Goal: Task Accomplishment & Management: Use online tool/utility

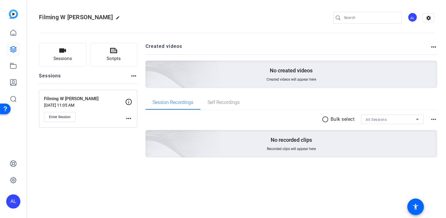
click at [127, 120] on mat-icon "more_horiz" at bounding box center [128, 118] width 7 height 7
click at [142, 127] on span "Edit Session" at bounding box center [143, 126] width 27 height 7
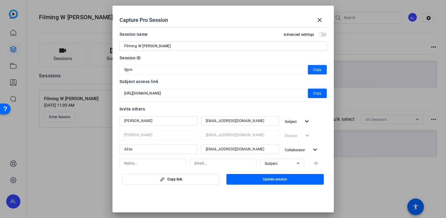
click at [312, 70] on span "button" at bounding box center [317, 70] width 19 height 14
click at [291, 58] on div "Session ID" at bounding box center [222, 57] width 207 height 7
click at [314, 69] on span "Copy" at bounding box center [317, 69] width 8 height 7
click at [320, 19] on mat-icon "close" at bounding box center [319, 20] width 7 height 7
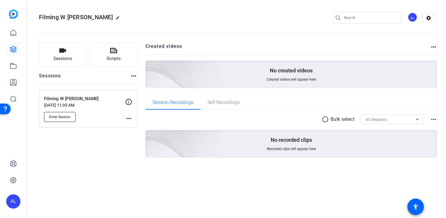
click at [57, 118] on span "Enter Session" at bounding box center [60, 116] width 22 height 5
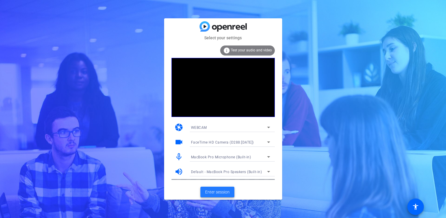
click at [223, 188] on span at bounding box center [217, 192] width 34 height 14
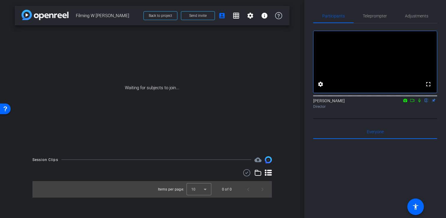
click at [420, 102] on icon at bounding box center [419, 100] width 5 height 4
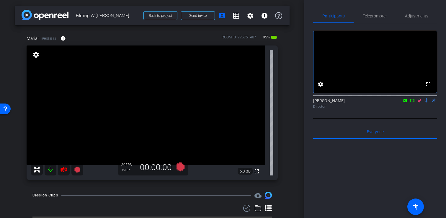
click at [50, 172] on mat-icon at bounding box center [51, 169] width 12 height 12
click at [63, 169] on icon at bounding box center [63, 169] width 6 height 6
click at [50, 170] on mat-icon at bounding box center [51, 169] width 12 height 12
click at [419, 102] on icon at bounding box center [419, 100] width 5 height 4
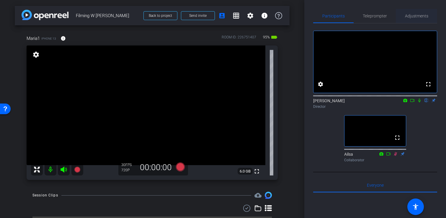
click at [416, 16] on span "Adjustments" at bounding box center [416, 16] width 23 height 4
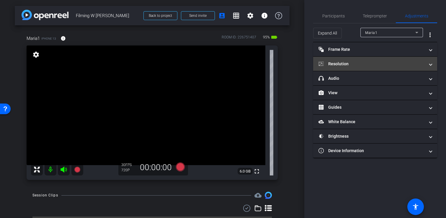
click at [397, 62] on mat-panel-title "Resolution" at bounding box center [371, 64] width 106 height 6
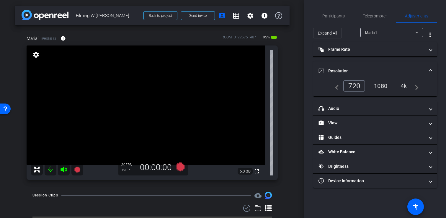
click at [381, 87] on div "1080" at bounding box center [380, 86] width 22 height 10
click at [404, 65] on mat-expansion-panel-header "Resolution" at bounding box center [375, 70] width 124 height 19
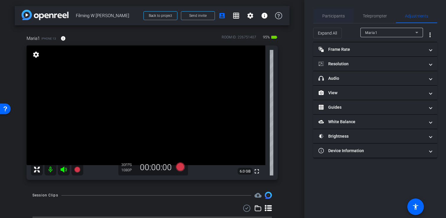
click at [337, 17] on span "Participants" at bounding box center [333, 16] width 22 height 4
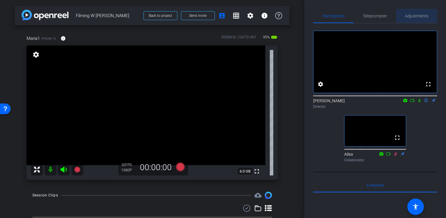
click at [415, 17] on span "Adjustments" at bounding box center [416, 16] width 23 height 4
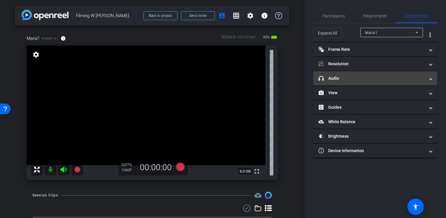
click at [405, 74] on mat-expansion-panel-header "headphone icon Audio" at bounding box center [375, 78] width 124 height 14
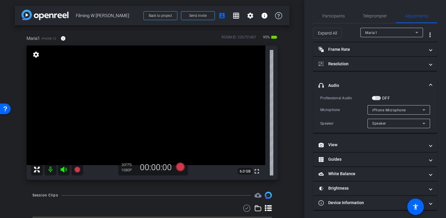
click at [375, 98] on span "button" at bounding box center [373, 97] width 3 height 3
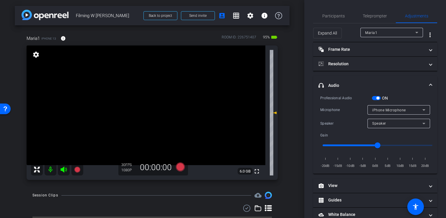
click at [397, 109] on span "iPhone Microphone" at bounding box center [389, 110] width 34 height 4
click at [397, 109] on div at bounding box center [223, 109] width 446 height 218
click at [400, 111] on span "iPhone Microphone" at bounding box center [389, 110] width 34 height 4
click at [395, 120] on span "iPhone Microphone" at bounding box center [389, 121] width 34 height 7
click at [335, 18] on span "Participants" at bounding box center [333, 16] width 22 height 14
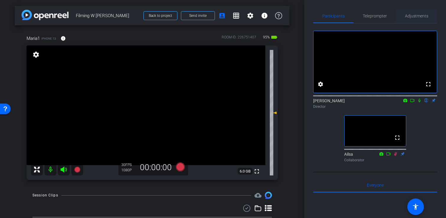
click at [413, 21] on span "Adjustments" at bounding box center [416, 16] width 23 height 14
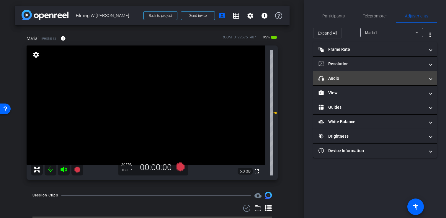
click at [388, 79] on mat-panel-title "headphone icon Audio" at bounding box center [371, 78] width 106 height 6
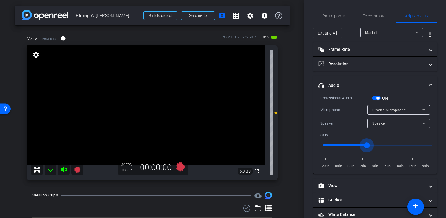
drag, startPoint x: 377, startPoint y: 146, endPoint x: 365, endPoint y: 145, distance: 11.5
click at [365, 145] on input "range" at bounding box center [377, 145] width 122 height 13
type input "-3"
click at [331, 14] on span "Participants" at bounding box center [333, 16] width 22 height 4
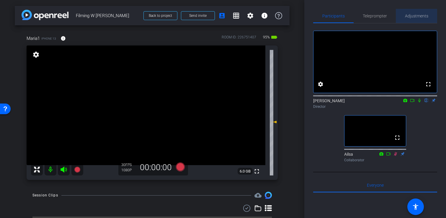
click at [427, 19] on span "Adjustments" at bounding box center [416, 16] width 23 height 14
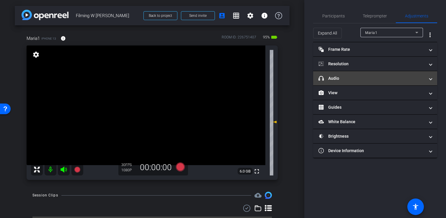
click at [386, 75] on mat-expansion-panel-header "headphone icon Audio" at bounding box center [375, 78] width 124 height 14
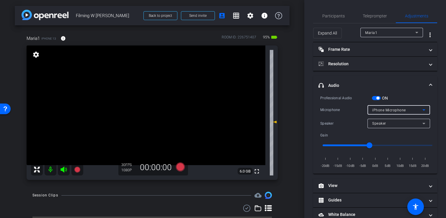
click at [394, 111] on span "iPhone Microphone" at bounding box center [389, 110] width 34 height 4
click at [390, 111] on div at bounding box center [223, 109] width 446 height 218
click at [335, 12] on span "Participants" at bounding box center [333, 16] width 22 height 14
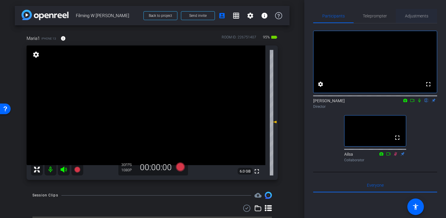
click at [415, 17] on span "Adjustments" at bounding box center [416, 16] width 23 height 4
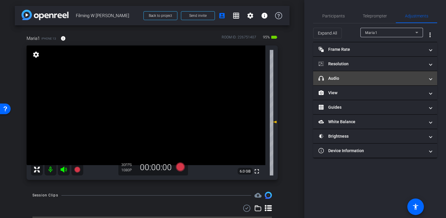
click at [388, 82] on mat-expansion-panel-header "headphone icon Audio" at bounding box center [375, 78] width 124 height 14
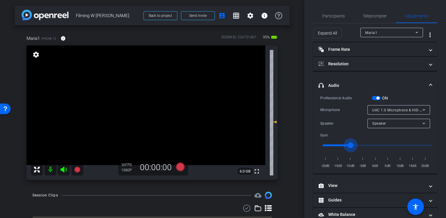
drag, startPoint x: 369, startPoint y: 144, endPoint x: 351, endPoint y: 144, distance: 17.7
type input "-10"
click at [351, 144] on input "range" at bounding box center [377, 145] width 122 height 13
click at [331, 15] on span "Participants" at bounding box center [333, 16] width 22 height 4
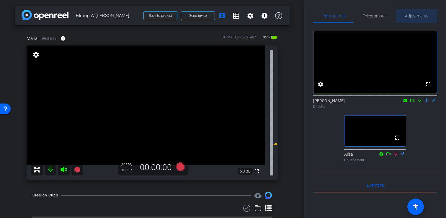
click at [424, 19] on span "Adjustments" at bounding box center [416, 16] width 23 height 14
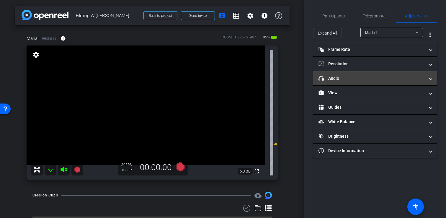
click at [395, 79] on mat-panel-title "headphone icon Audio" at bounding box center [371, 78] width 106 height 6
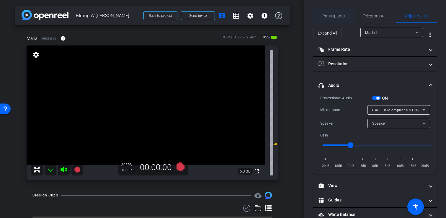
click at [337, 14] on span "Participants" at bounding box center [333, 16] width 22 height 4
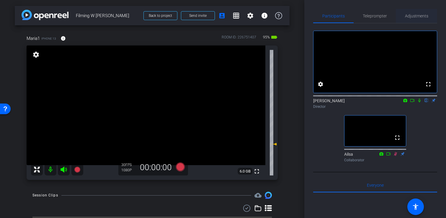
click at [413, 15] on span "Adjustments" at bounding box center [416, 16] width 23 height 4
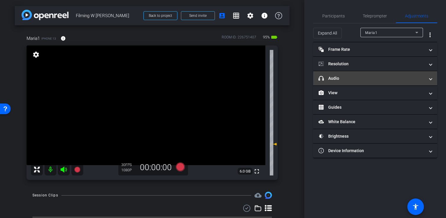
click at [382, 81] on mat-panel-title "headphone icon Audio" at bounding box center [371, 78] width 106 height 6
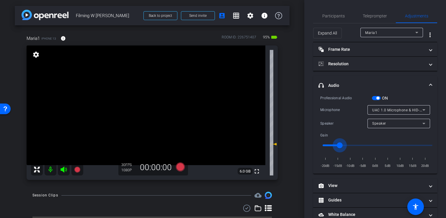
drag, startPoint x: 350, startPoint y: 145, endPoint x: 339, endPoint y: 144, distance: 11.2
type input "-14"
click at [339, 144] on input "range" at bounding box center [377, 145] width 122 height 13
click at [335, 15] on span "Participants" at bounding box center [333, 16] width 22 height 4
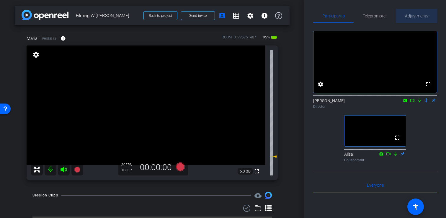
click at [413, 17] on span "Adjustments" at bounding box center [416, 16] width 23 height 4
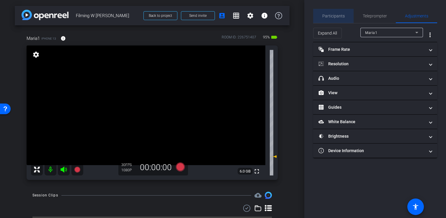
click at [335, 19] on span "Participants" at bounding box center [333, 16] width 22 height 14
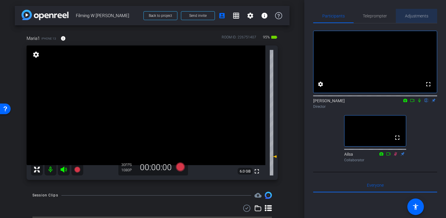
click at [418, 13] on span "Adjustments" at bounding box center [416, 16] width 23 height 14
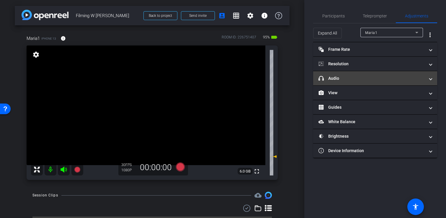
click at [367, 79] on mat-panel-title "headphone icon Audio" at bounding box center [371, 78] width 106 height 6
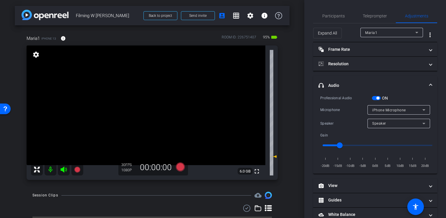
click at [378, 98] on span "button" at bounding box center [377, 97] width 3 height 3
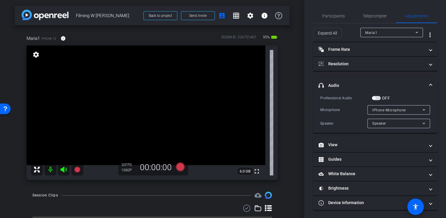
click at [375, 101] on div "OFF" at bounding box center [381, 98] width 18 height 6
click at [375, 98] on span "button" at bounding box center [376, 98] width 9 height 4
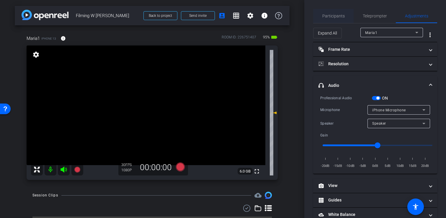
click at [339, 15] on span "Participants" at bounding box center [333, 16] width 22 height 4
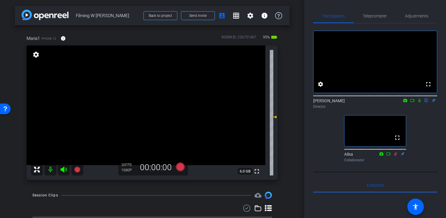
drag, startPoint x: 276, startPoint y: 112, endPoint x: 277, endPoint y: 116, distance: 4.1
click at [277, 116] on div "fullscreen settings 6.0 GB" at bounding box center [152, 112] width 251 height 134
click at [288, 111] on div "Maria1 iPhone 13 info ROOM ID: 226751407 95% battery_std fullscreen settings 6.…" at bounding box center [152, 105] width 275 height 160
drag, startPoint x: 275, startPoint y: 116, endPoint x: 275, endPoint y: 119, distance: 3.5
click at [275, 119] on icon at bounding box center [274, 120] width 4 height 2
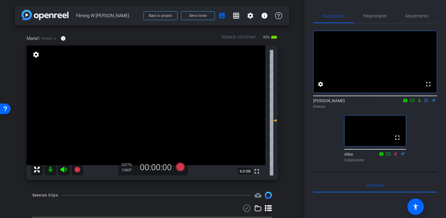
click at [301, 108] on div "arrow_back Filming W Maria Back to project Send invite account_box grid_on sett…" at bounding box center [152, 109] width 304 height 218
click at [276, 119] on icon at bounding box center [274, 117] width 4 height 2
click at [181, 167] on icon at bounding box center [179, 166] width 9 height 9
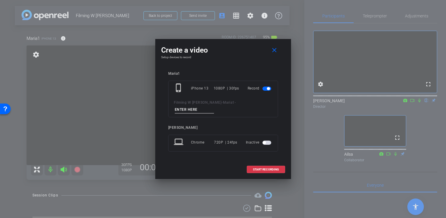
click at [214, 107] on input at bounding box center [195, 109] width 40 height 7
type input "Filming 1"
click at [267, 168] on span "START RECORDING" at bounding box center [266, 169] width 26 height 3
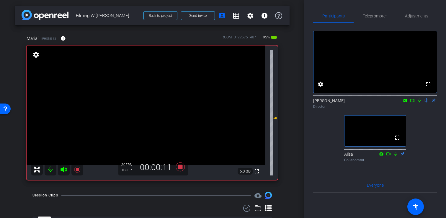
click at [420, 102] on icon at bounding box center [419, 100] width 5 height 4
click at [413, 102] on icon at bounding box center [412, 100] width 4 height 3
click at [418, 102] on icon at bounding box center [419, 100] width 5 height 4
click at [419, 102] on icon at bounding box center [419, 100] width 2 height 4
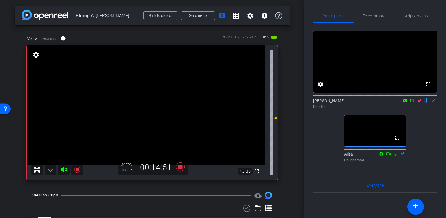
click at [413, 102] on icon at bounding box center [412, 100] width 4 height 3
click at [419, 102] on icon at bounding box center [419, 100] width 5 height 4
click at [420, 102] on icon at bounding box center [419, 100] width 5 height 4
click at [179, 166] on icon at bounding box center [179, 166] width 9 height 9
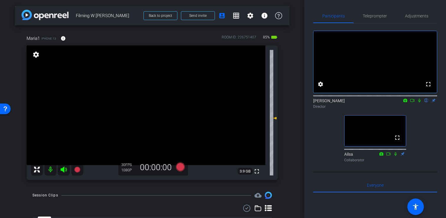
scroll to position [28, 0]
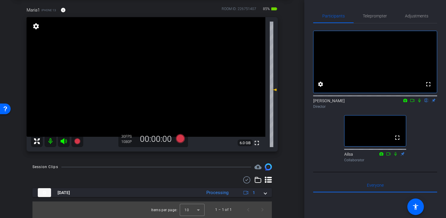
click at [178, 142] on icon at bounding box center [179, 138] width 9 height 9
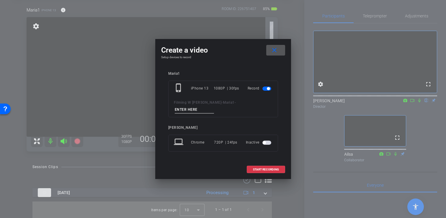
click at [214, 109] on input at bounding box center [195, 109] width 40 height 7
type input "Intro 2"
click at [262, 168] on span "START RECORDING" at bounding box center [266, 169] width 26 height 3
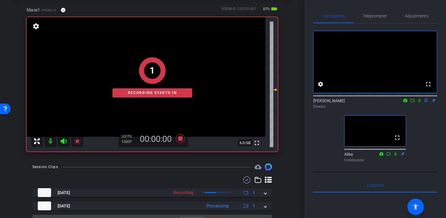
click at [418, 102] on icon at bounding box center [419, 100] width 2 height 4
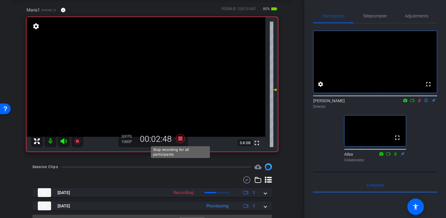
click at [183, 138] on icon at bounding box center [180, 138] width 14 height 11
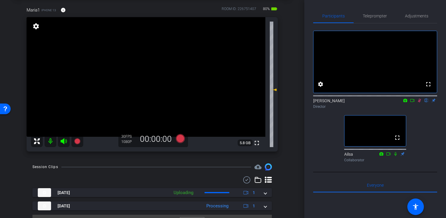
click at [421, 102] on icon at bounding box center [419, 100] width 5 height 4
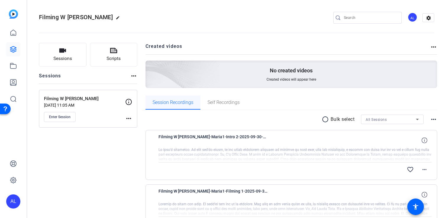
scroll to position [42, 0]
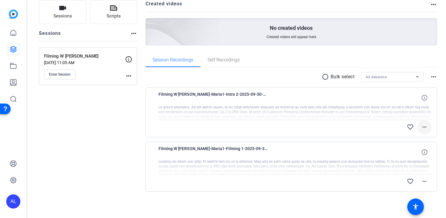
click at [426, 128] on mat-icon "more_horiz" at bounding box center [424, 126] width 7 height 7
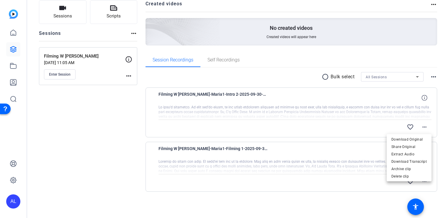
click at [300, 73] on div at bounding box center [223, 109] width 446 height 218
